Goal: Task Accomplishment & Management: Manage account settings

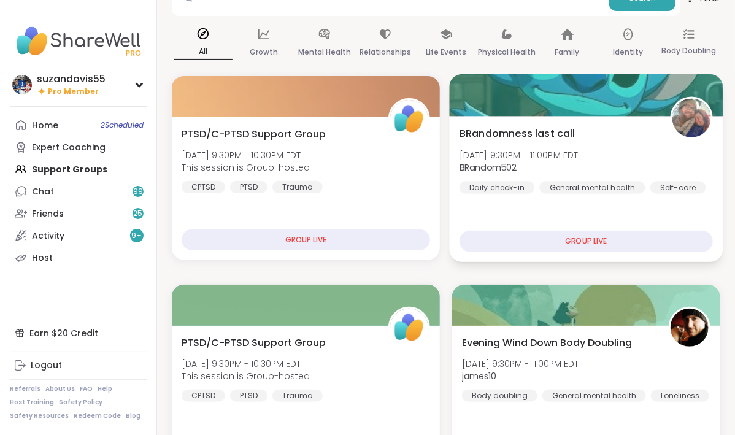
click at [621, 83] on div at bounding box center [587, 95] width 274 height 42
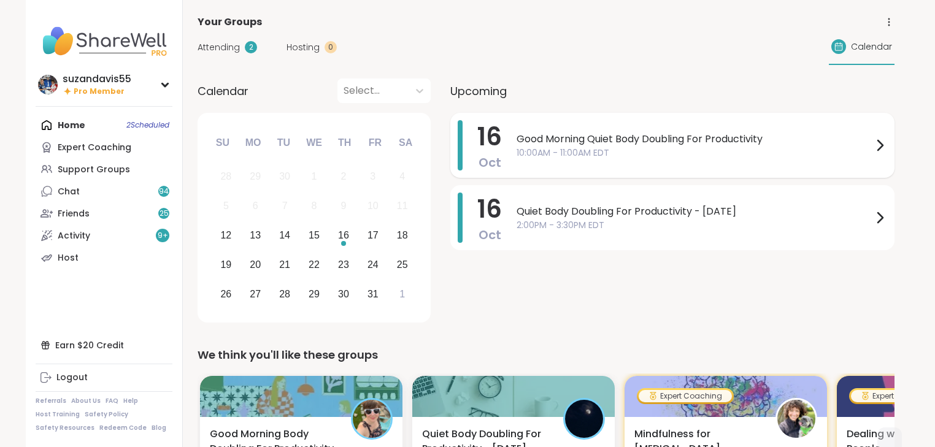
click at [569, 140] on span "Good Morning Quiet Body Doubling For Productivity" at bounding box center [694, 139] width 356 height 15
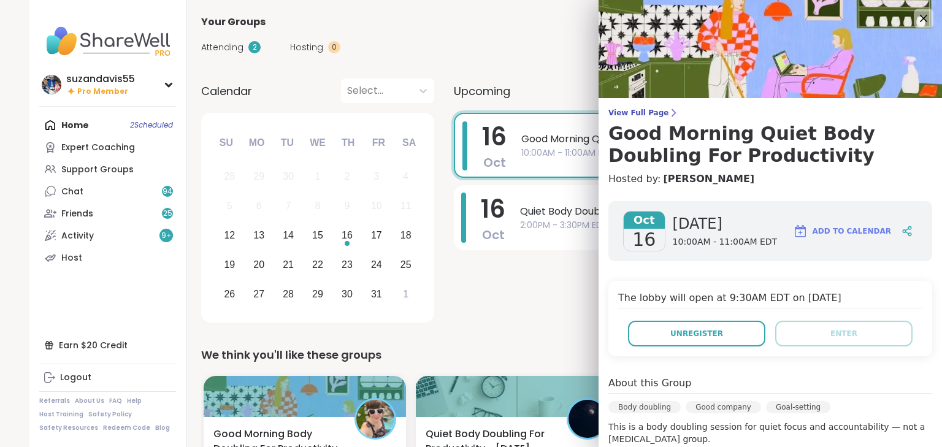
click at [363, 24] on div "Your Groups" at bounding box center [549, 22] width 697 height 15
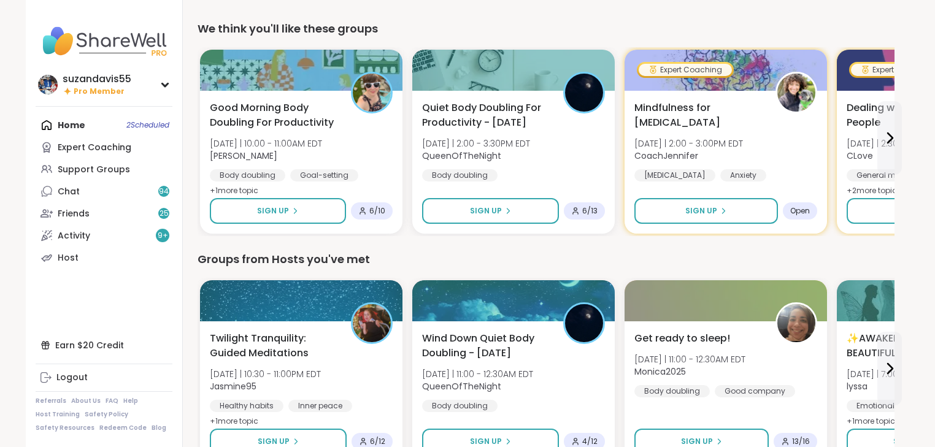
scroll to position [343, 0]
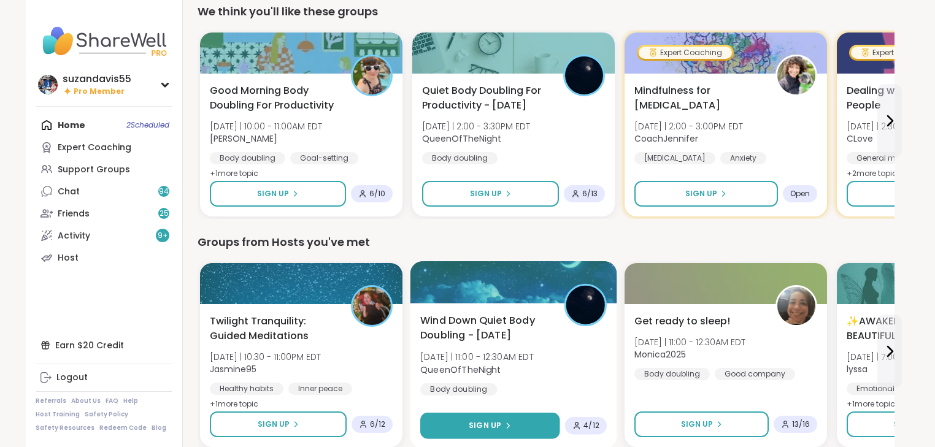
click at [483, 425] on span "Sign Up" at bounding box center [485, 425] width 33 height 11
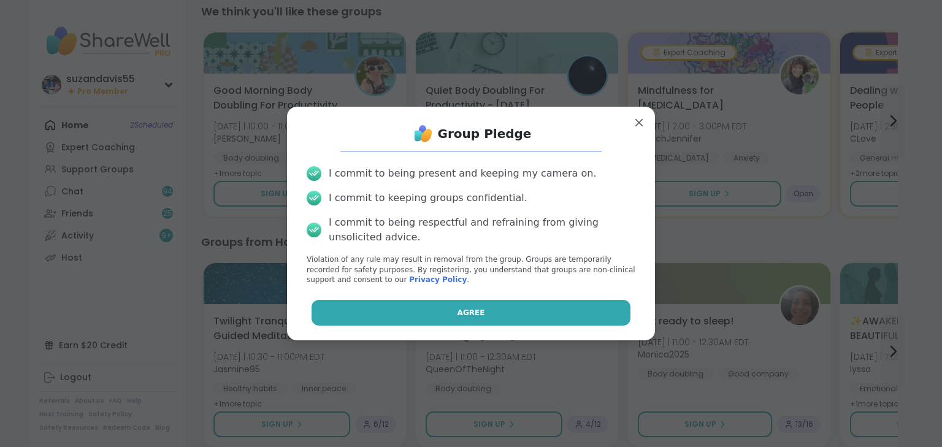
click at [493, 315] on button "Agree" at bounding box center [472, 313] width 320 height 26
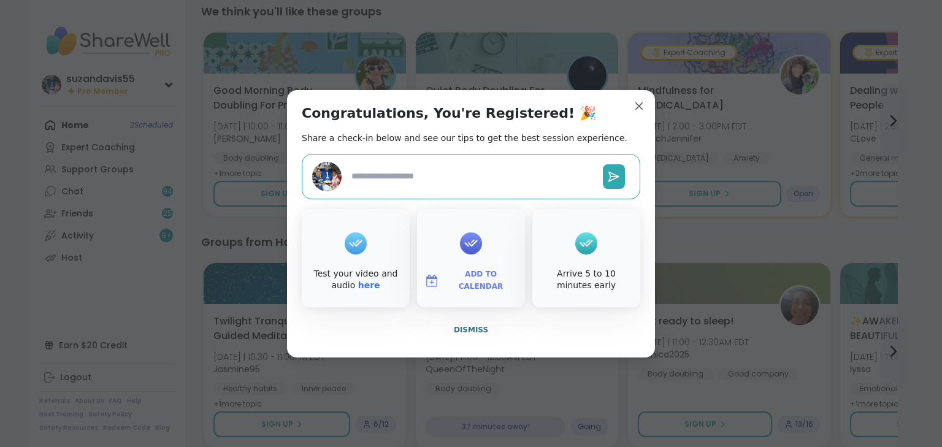
type textarea "*"
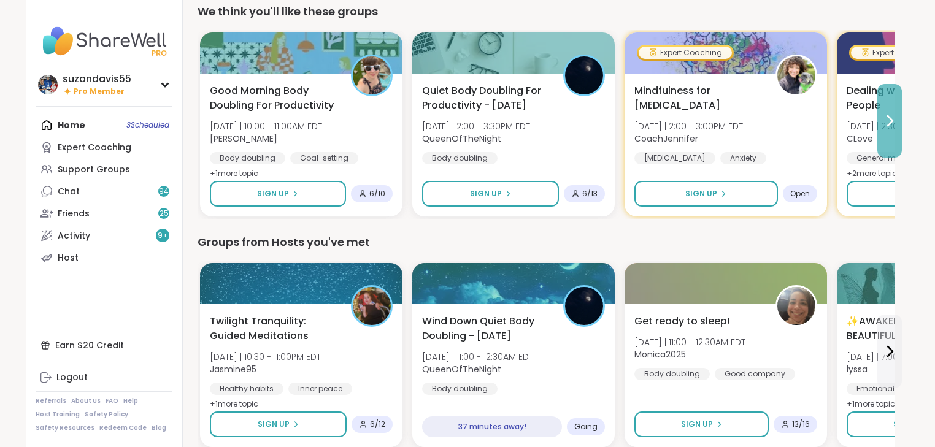
click at [891, 117] on icon at bounding box center [889, 120] width 15 height 15
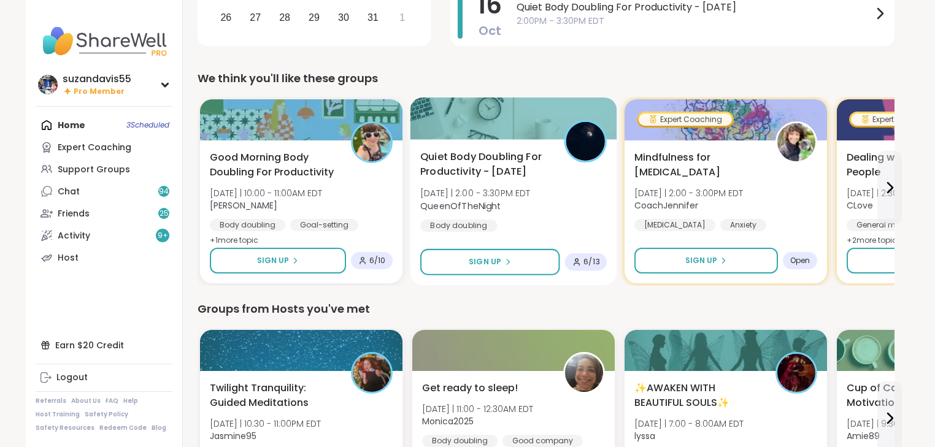
scroll to position [294, 0]
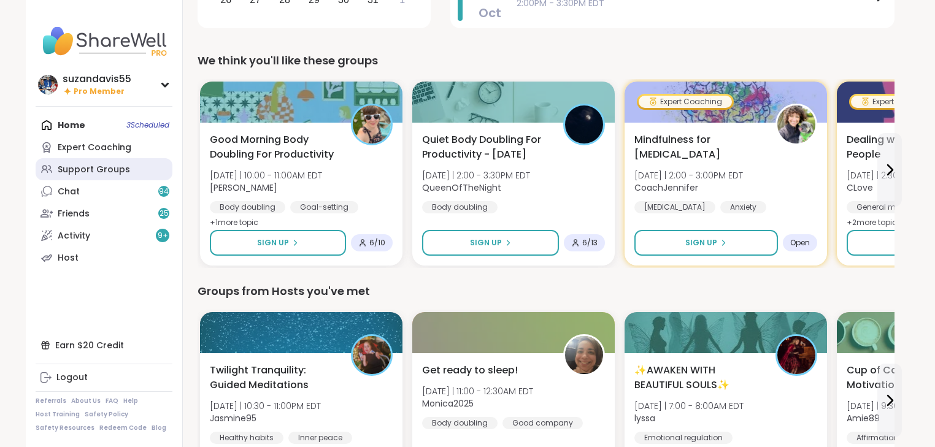
click at [77, 171] on div "Support Groups" at bounding box center [94, 170] width 72 height 12
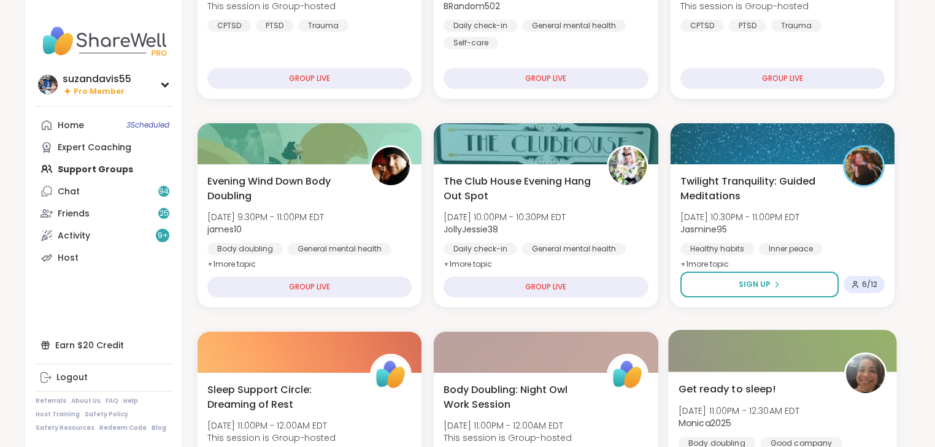
scroll to position [294, 0]
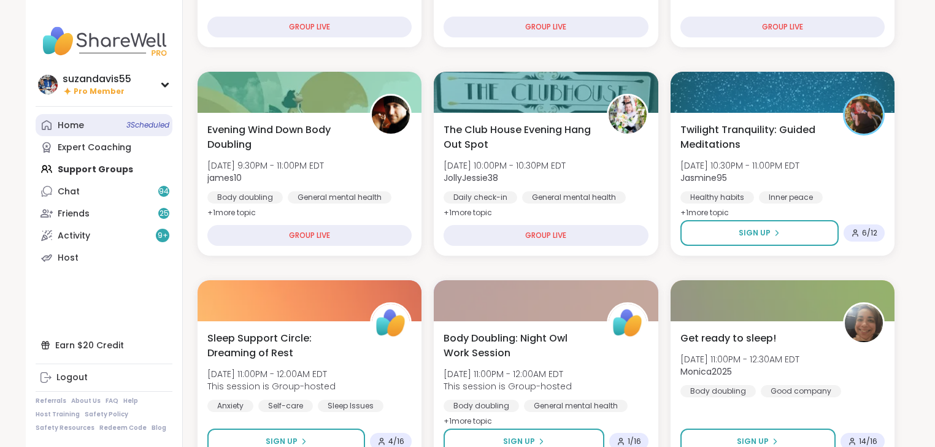
click at [83, 124] on div "Home 3 Scheduled" at bounding box center [71, 126] width 26 height 12
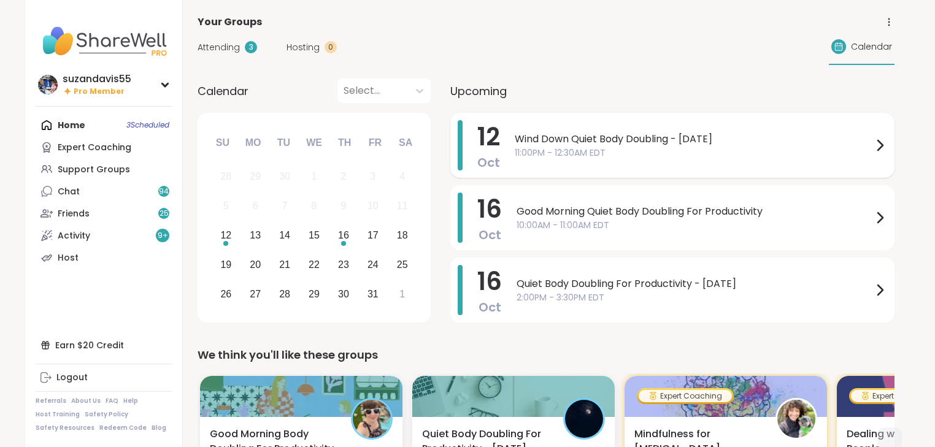
click at [594, 153] on span "11:00PM - 12:30AM EDT" at bounding box center [694, 153] width 358 height 13
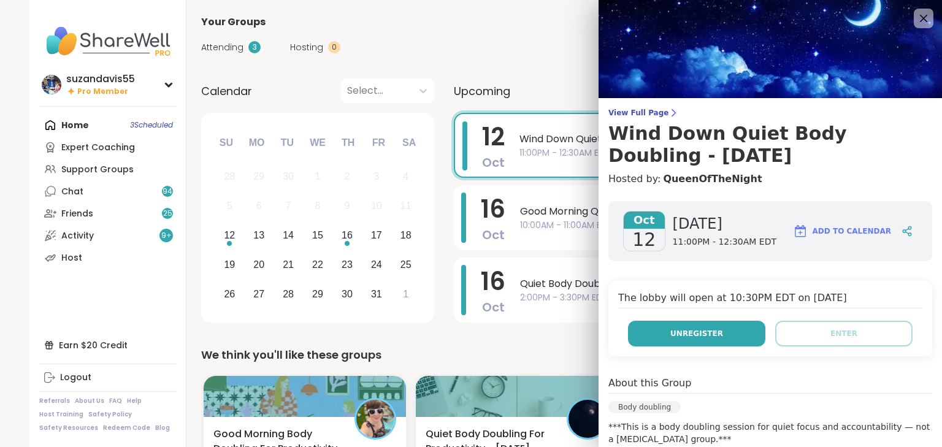
click at [707, 331] on span "Unregister" at bounding box center [696, 333] width 53 height 11
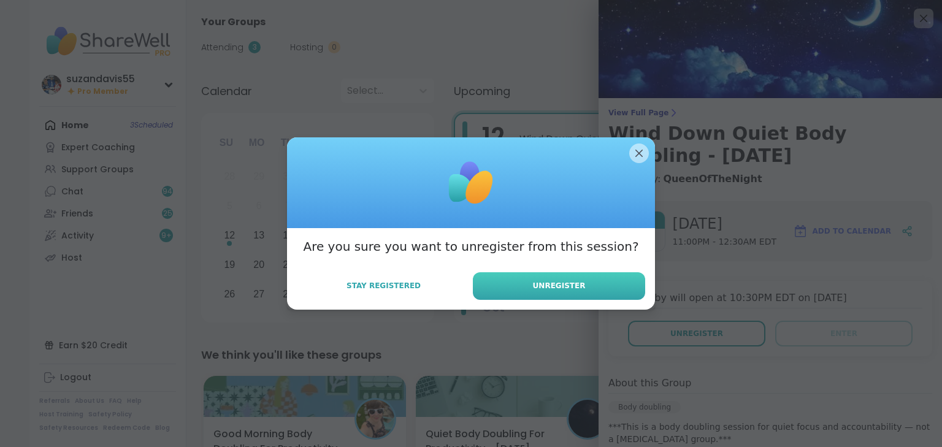
click at [590, 291] on button "Unregister" at bounding box center [559, 286] width 172 height 28
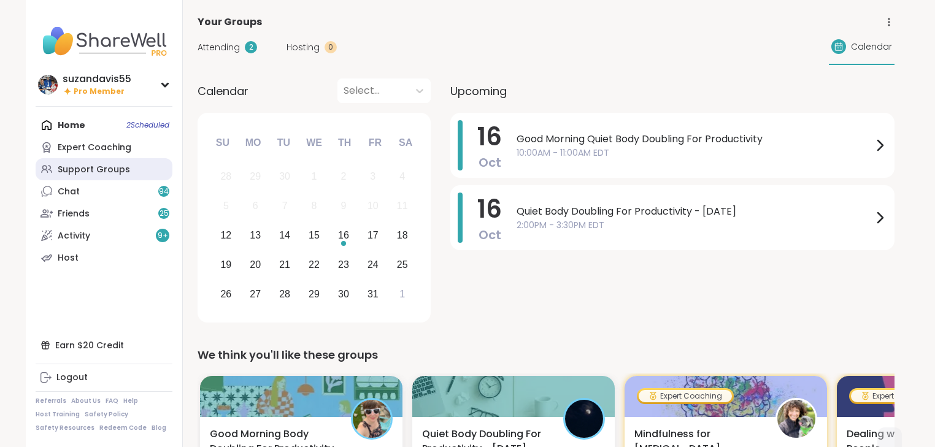
click at [99, 171] on div "Support Groups" at bounding box center [94, 170] width 72 height 12
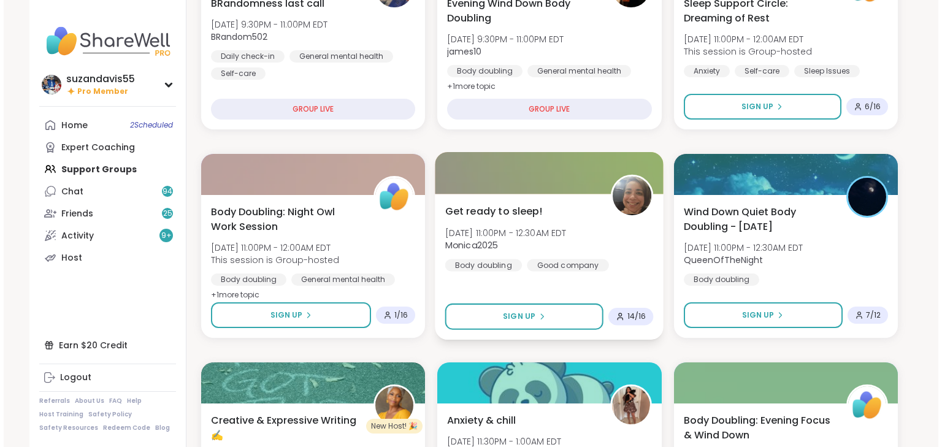
scroll to position [147, 0]
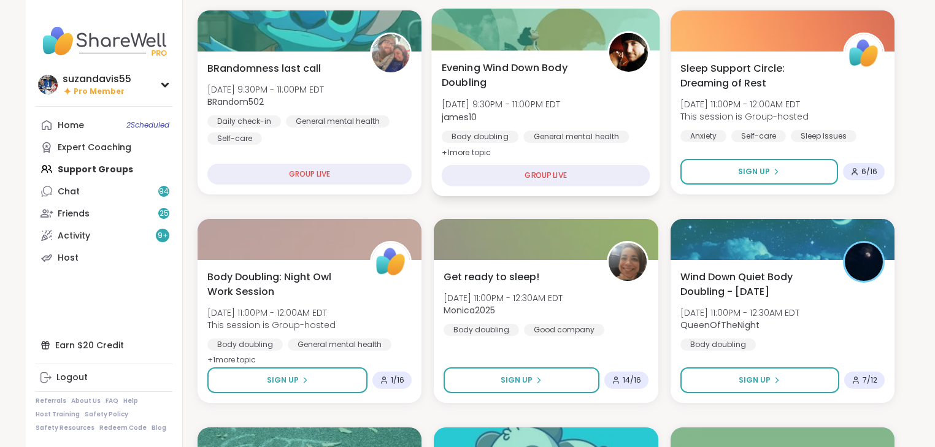
click at [505, 131] on div "Body doubling" at bounding box center [480, 137] width 77 height 12
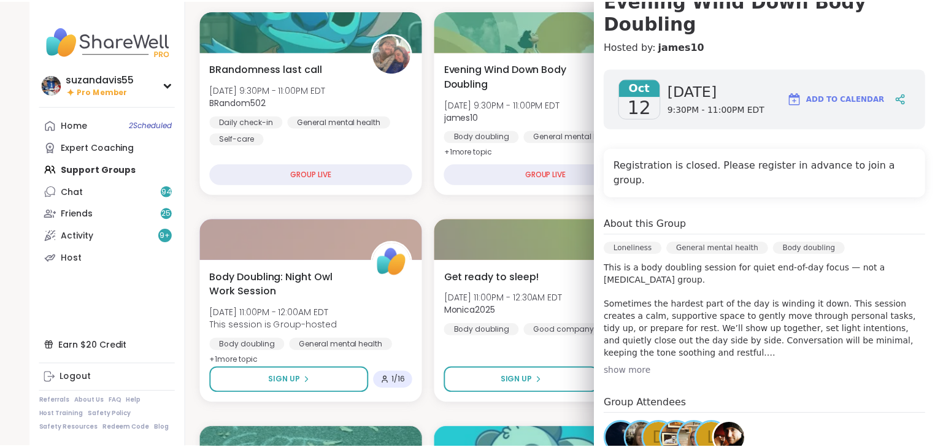
scroll to position [218, 0]
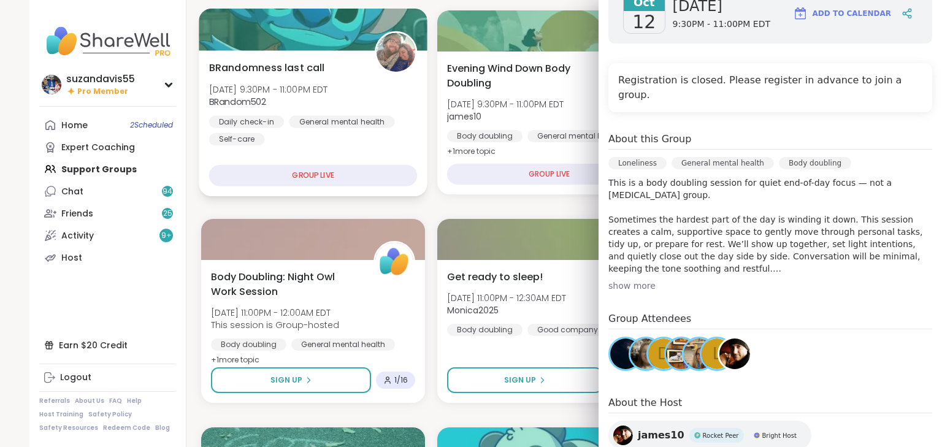
click at [270, 120] on div "Daily check-in" at bounding box center [246, 121] width 75 height 12
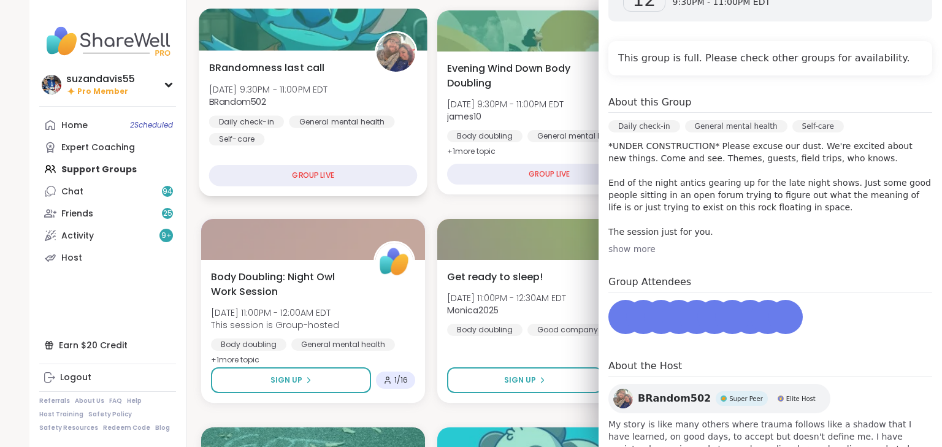
click at [273, 120] on div "Daily check-in" at bounding box center [246, 121] width 75 height 12
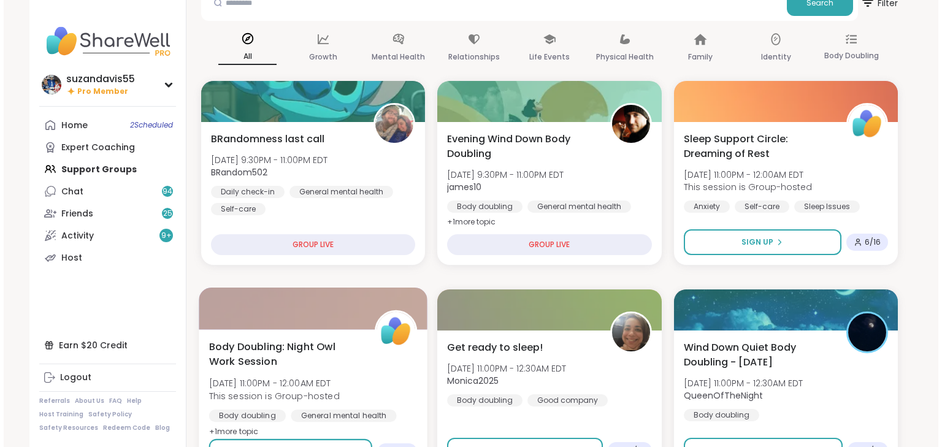
scroll to position [0, 0]
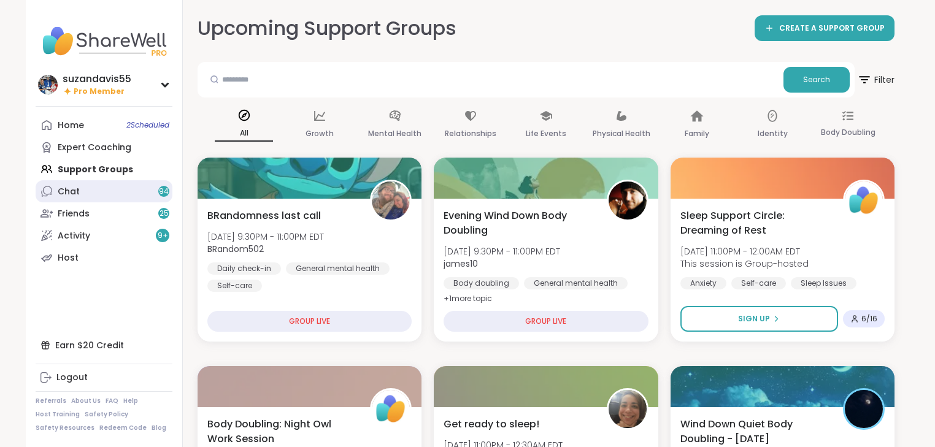
click at [74, 187] on div "Chat 94" at bounding box center [69, 192] width 22 height 12
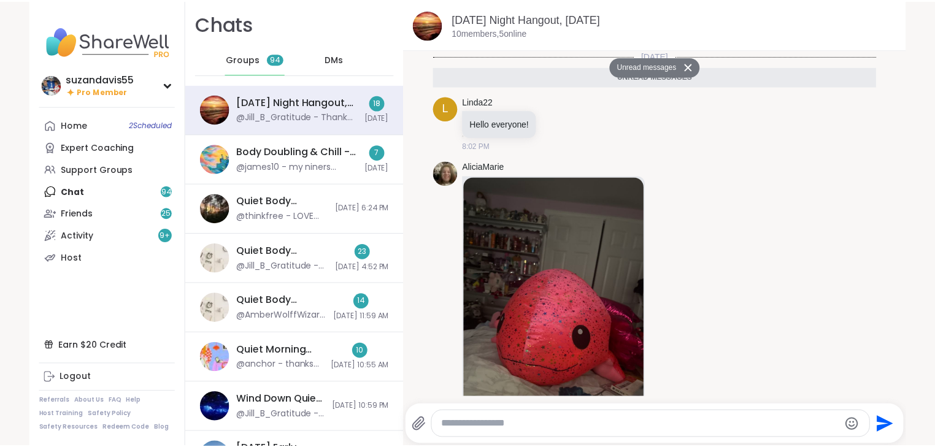
scroll to position [1777, 0]
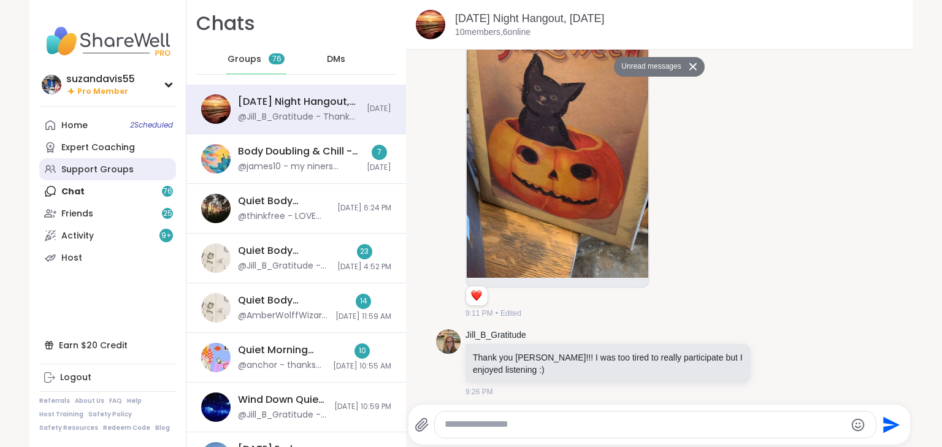
click at [79, 166] on div "Support Groups" at bounding box center [97, 170] width 72 height 12
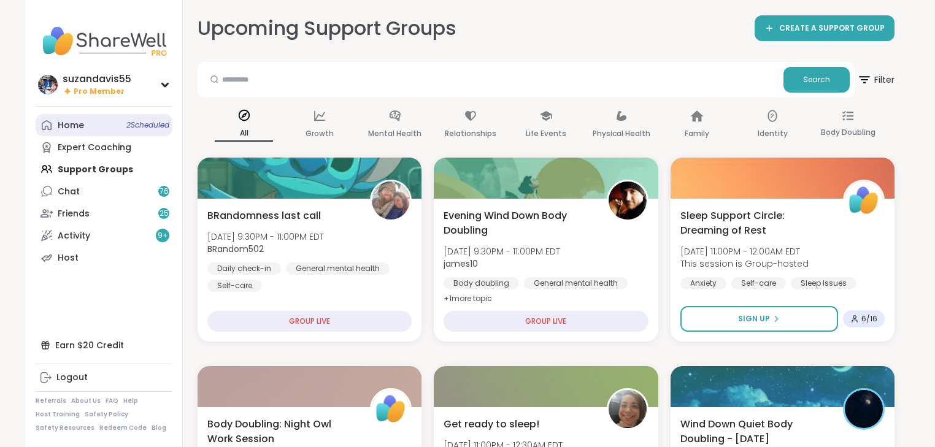
click at [88, 125] on link "Home 2 Scheduled" at bounding box center [104, 125] width 137 height 22
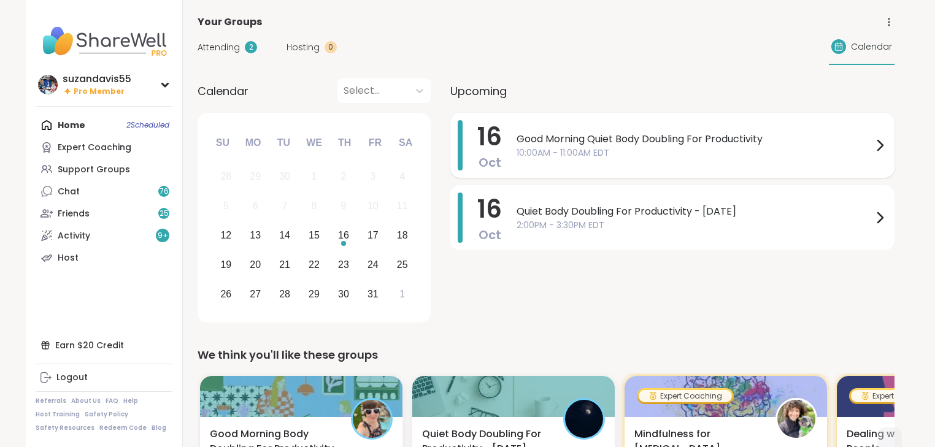
click at [612, 144] on span "Good Morning Quiet Body Doubling For Productivity" at bounding box center [694, 139] width 356 height 15
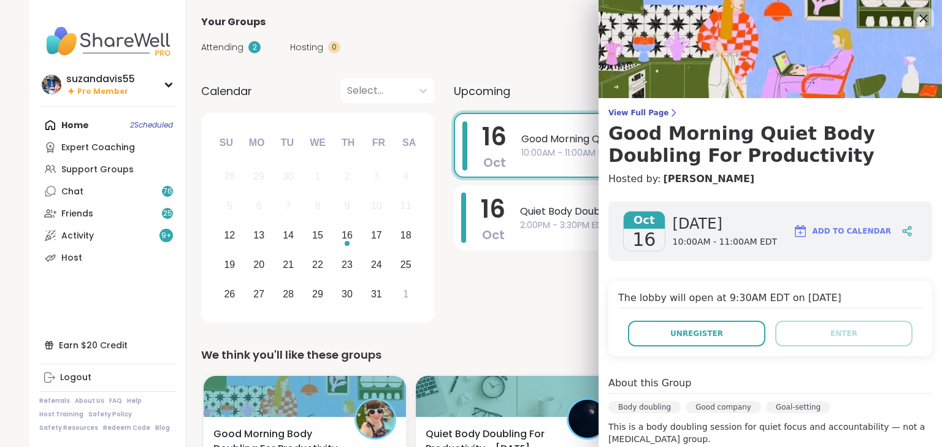
click at [916, 17] on icon at bounding box center [923, 17] width 15 height 15
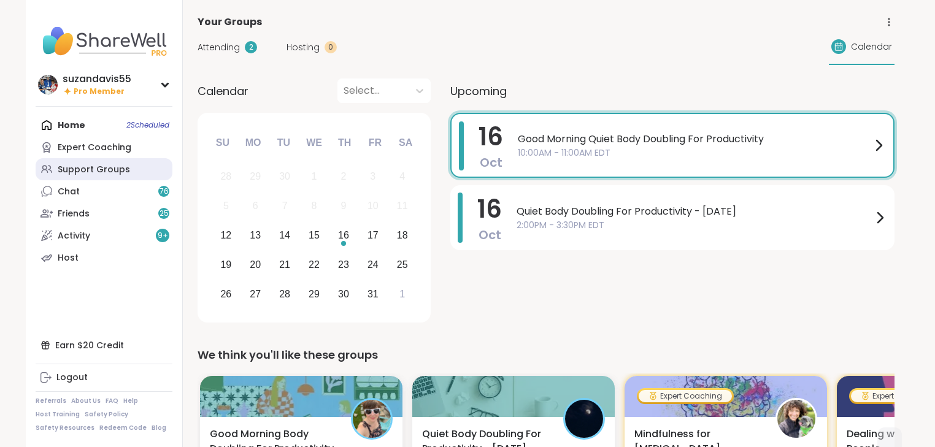
click at [99, 169] on div "Support Groups" at bounding box center [94, 170] width 72 height 12
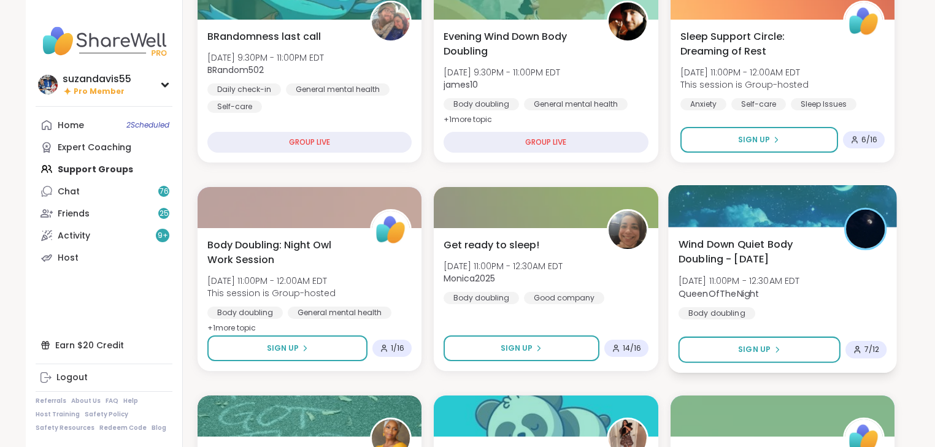
scroll to position [196, 0]
